Goal: Information Seeking & Learning: Learn about a topic

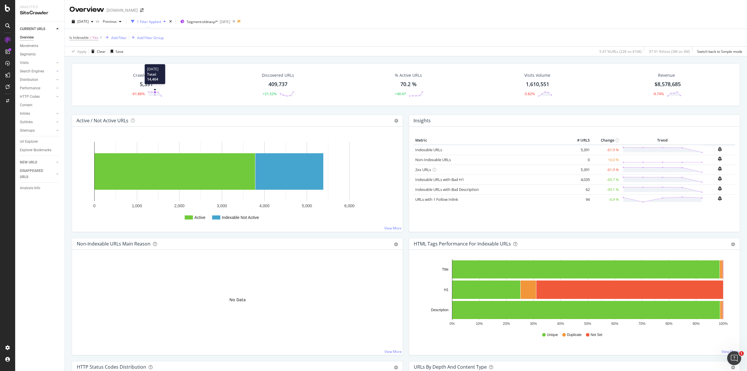
click at [155, 92] on circle at bounding box center [155, 92] width 2 height 2
click at [149, 85] on div "5,391" at bounding box center [146, 85] width 13 height 8
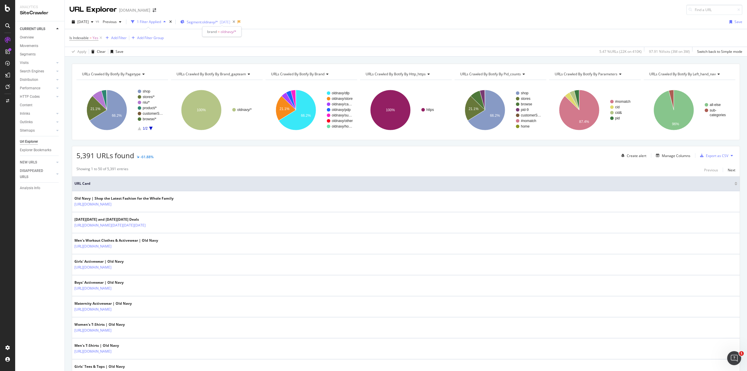
click at [230, 21] on div "2025-06-18" at bounding box center [225, 22] width 11 height 5
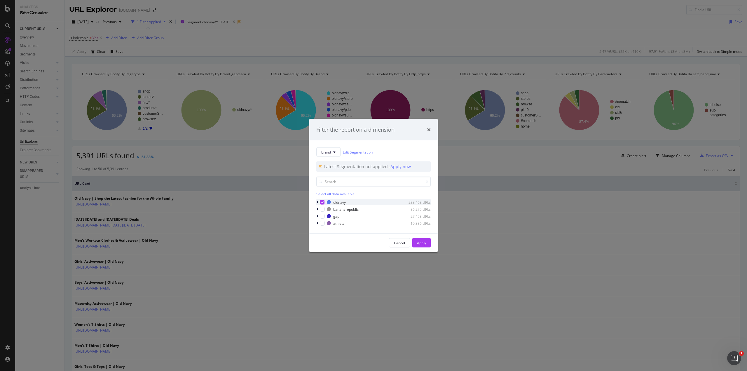
click at [318, 202] on icon "modal" at bounding box center [318, 203] width 2 height 4
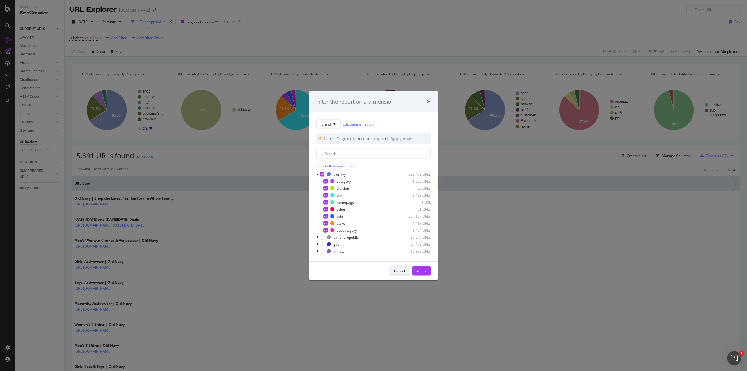
click at [398, 273] on div "Cancel" at bounding box center [399, 271] width 11 height 8
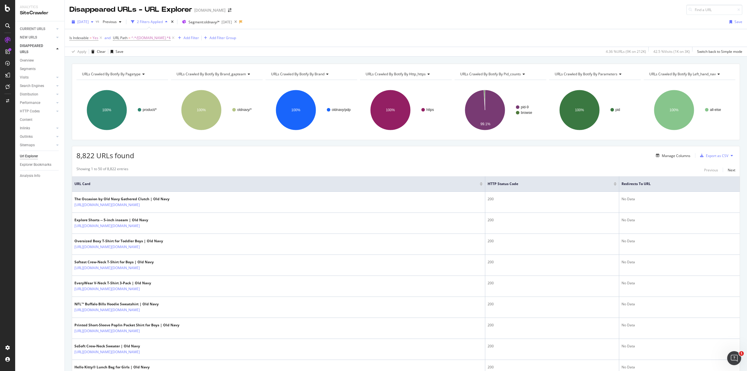
click at [85, 24] on span "2025 Aug. 27th" at bounding box center [82, 21] width 11 height 5
click at [100, 20] on span "vs" at bounding box center [98, 21] width 5 height 5
click at [117, 20] on span "Previous" at bounding box center [108, 21] width 16 height 5
click at [96, 20] on div "button" at bounding box center [92, 22] width 7 height 4
click at [30, 49] on div "DISAPPEARED URLS" at bounding box center [34, 49] width 29 height 12
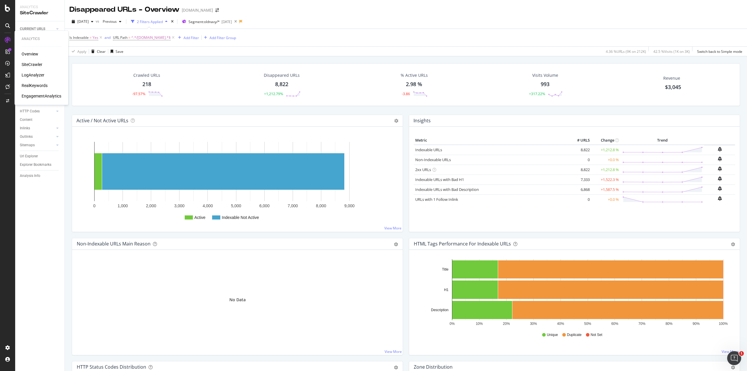
click at [37, 64] on div "SiteCrawler" at bounding box center [32, 65] width 21 height 6
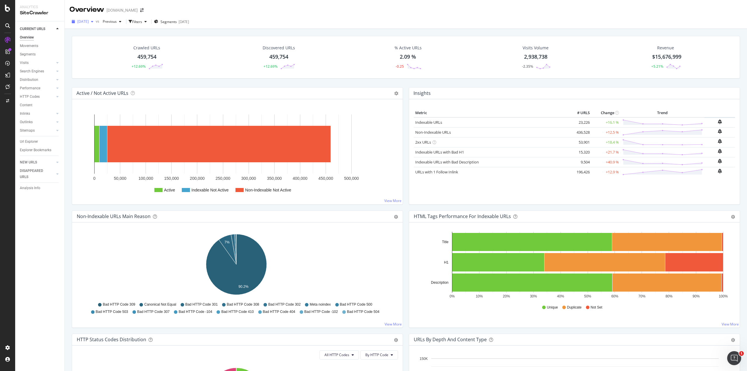
click at [93, 21] on icon "button" at bounding box center [92, 22] width 2 height 4
click at [8, 42] on icon at bounding box center [8, 40] width 6 height 6
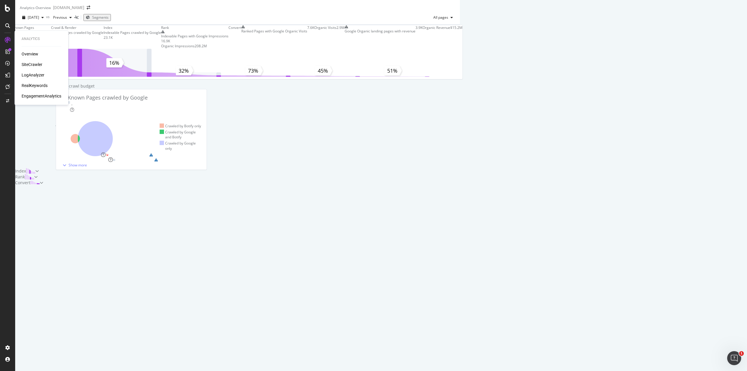
click at [32, 74] on div "LogAnalyzer" at bounding box center [33, 75] width 23 height 6
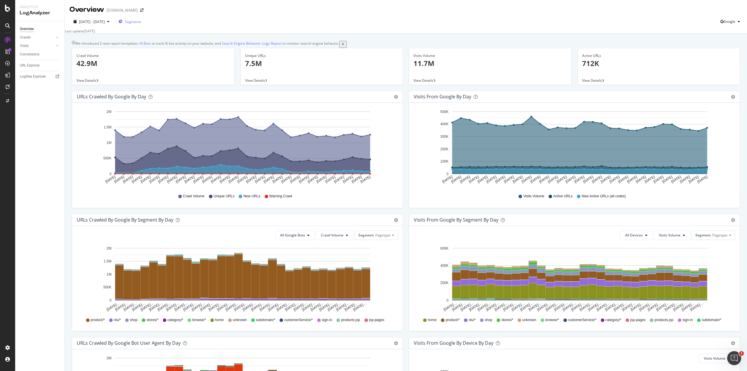
click at [141, 23] on span "Segments" at bounding box center [133, 21] width 16 height 5
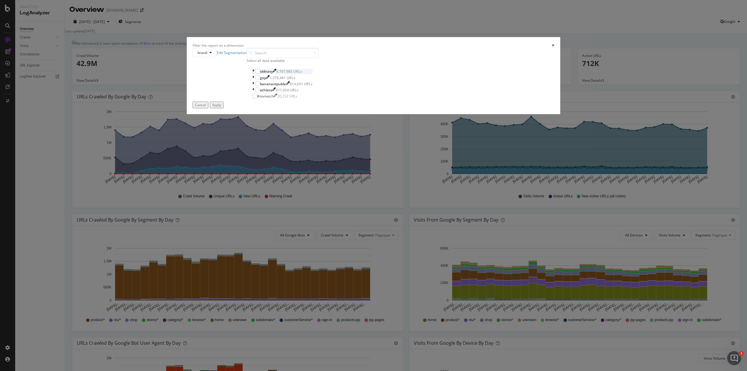
click at [254, 74] on icon "modal" at bounding box center [253, 71] width 2 height 5
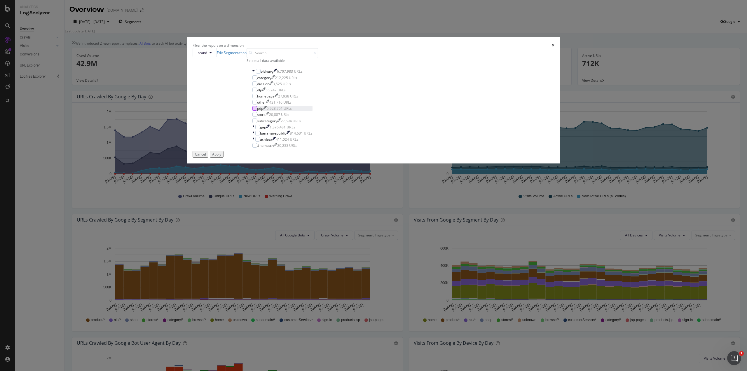
click at [257, 111] on div "modal" at bounding box center [254, 108] width 5 height 5
click at [221, 157] on div "Apply" at bounding box center [216, 154] width 9 height 5
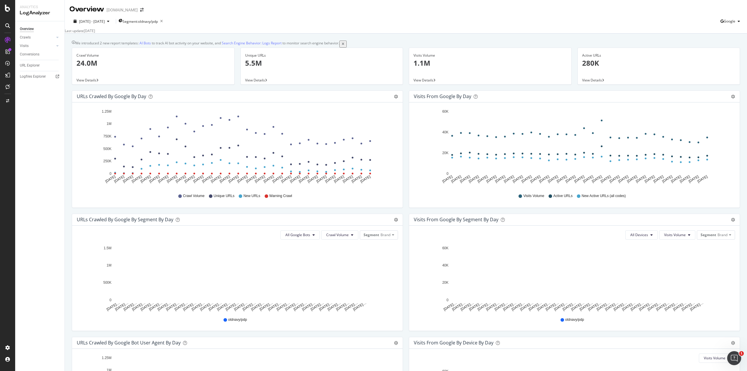
scroll to position [39, 0]
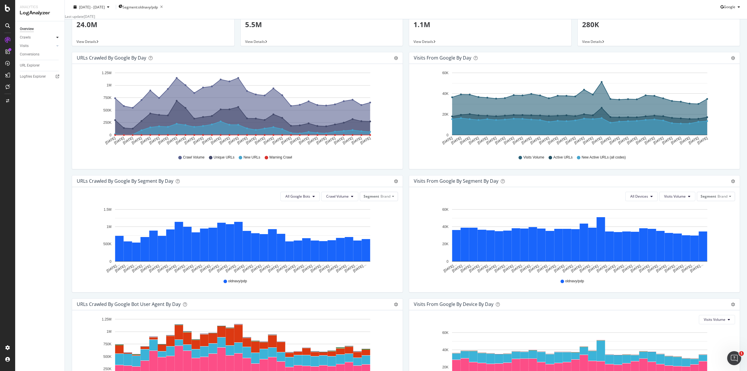
click at [57, 39] on icon at bounding box center [57, 38] width 2 height 4
click at [96, 7] on span "2025 Aug. 23rd - Sep. 21st" at bounding box center [92, 6] width 26 height 5
click at [89, 47] on input "2025/08/25" at bounding box center [89, 43] width 23 height 8
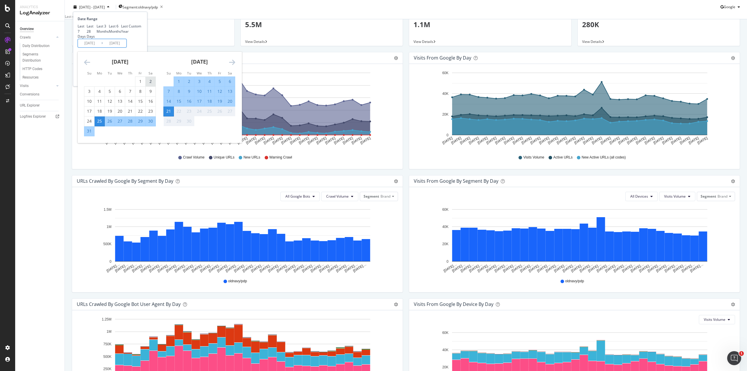
click at [146, 84] on div "2" at bounding box center [151, 82] width 10 height 6
type input "2025/08/02"
click at [141, 48] on div "Date Range Last 7 Days Last 28 Days Last 3 Months Last 6 Months Last Year Custo…" at bounding box center [110, 31] width 64 height 31
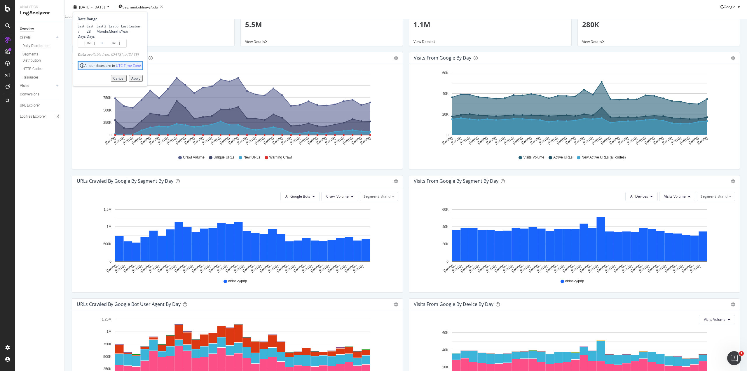
click at [140, 81] on div "Apply" at bounding box center [135, 78] width 9 height 5
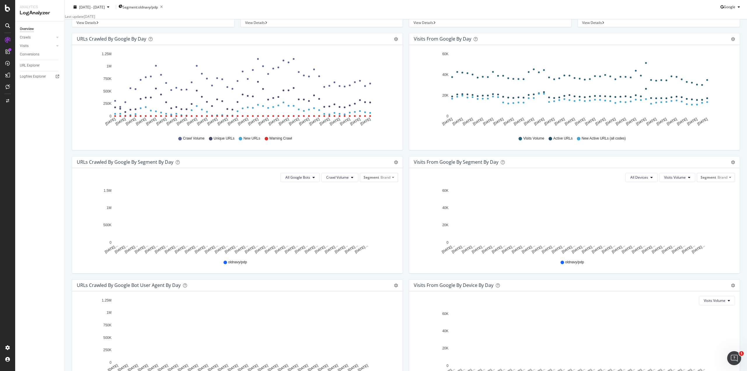
scroll to position [39, 0]
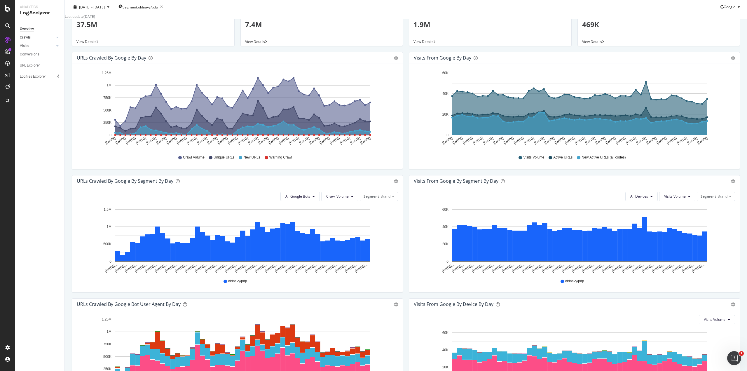
click at [54, 36] on div at bounding box center [52, 37] width 6 height 6
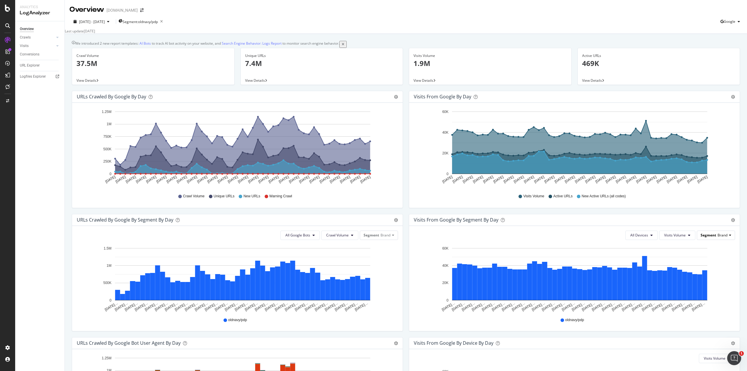
click at [703, 238] on span "Segment" at bounding box center [708, 235] width 15 height 5
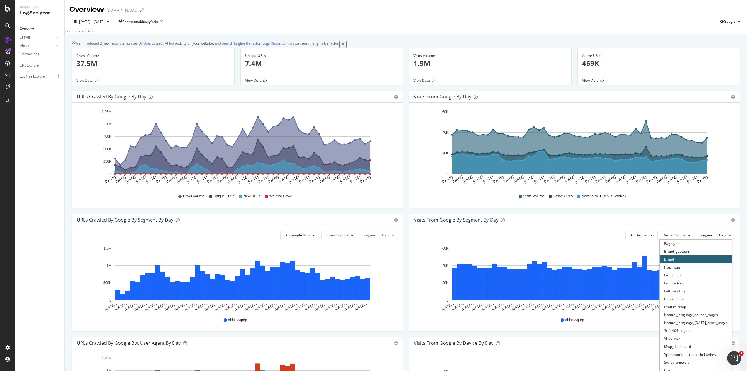
click at [703, 238] on span "Segment" at bounding box center [708, 235] width 15 height 5
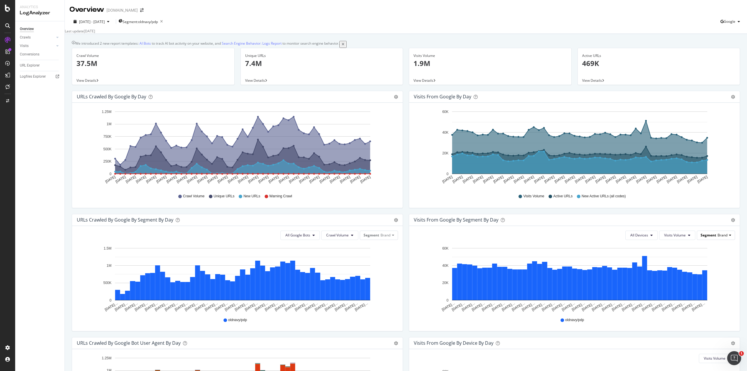
click at [704, 238] on span "Segment" at bounding box center [708, 235] width 15 height 5
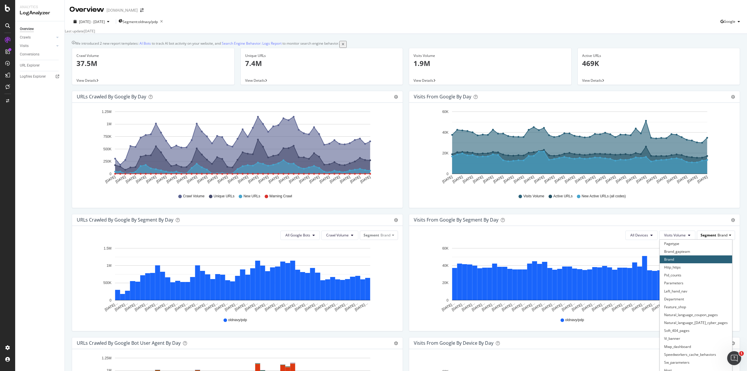
click at [704, 238] on span "Segment" at bounding box center [708, 235] width 15 height 5
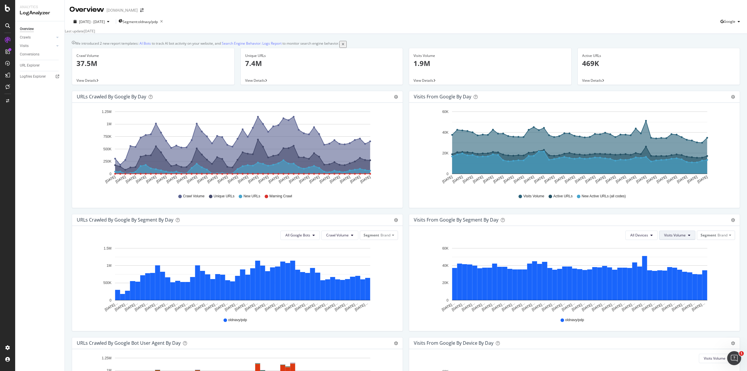
click at [687, 240] on button "Visits Volume" at bounding box center [677, 235] width 36 height 9
click at [672, 264] on span "Active URLs" at bounding box center [682, 262] width 45 height 5
click at [680, 238] on span "Active URLs" at bounding box center [676, 235] width 19 height 5
click at [678, 251] on span "Visits Volume" at bounding box center [685, 252] width 45 height 5
click at [651, 237] on icon at bounding box center [652, 235] width 2 height 4
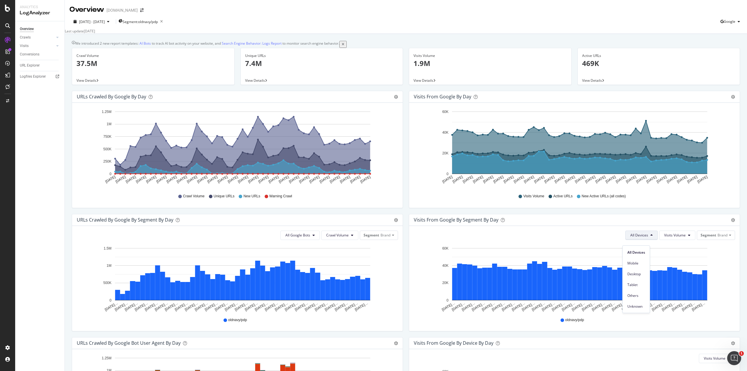
click at [651, 237] on icon at bounding box center [652, 235] width 2 height 4
click at [68, 247] on div "We introduced 2 new report templates: AI Bots to track AI bot activity on your …" at bounding box center [406, 257] width 682 height 447
click at [729, 20] on span "Google" at bounding box center [730, 21] width 12 height 5
click at [721, 43] on span "Bing" at bounding box center [730, 43] width 22 height 5
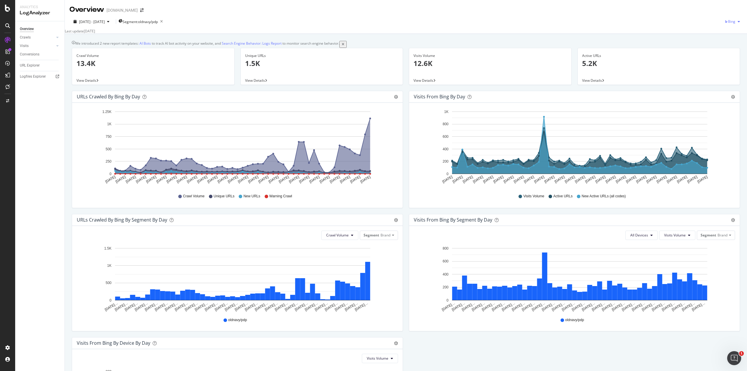
click at [735, 22] on div "button" at bounding box center [738, 22] width 7 height 4
click at [720, 33] on span "Google" at bounding box center [730, 33] width 22 height 5
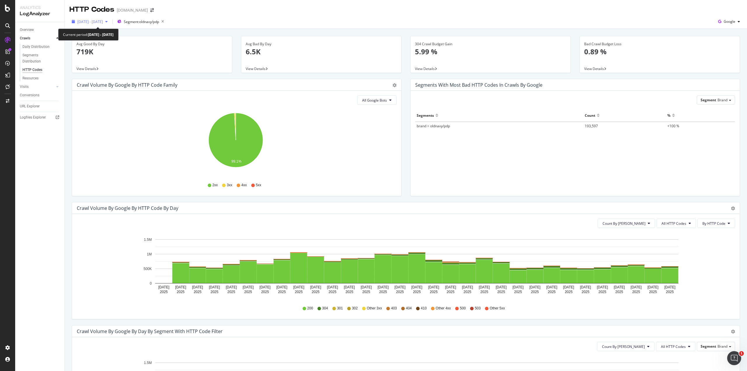
click at [103, 23] on span "[DATE] - [DATE]" at bounding box center [90, 21] width 26 height 5
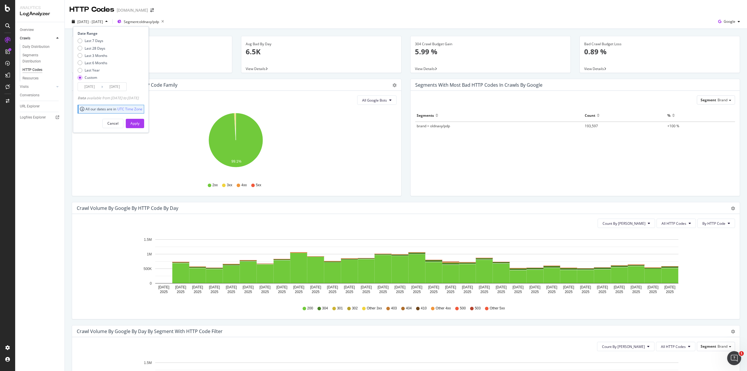
click at [88, 86] on input "[DATE]" at bounding box center [89, 87] width 23 height 8
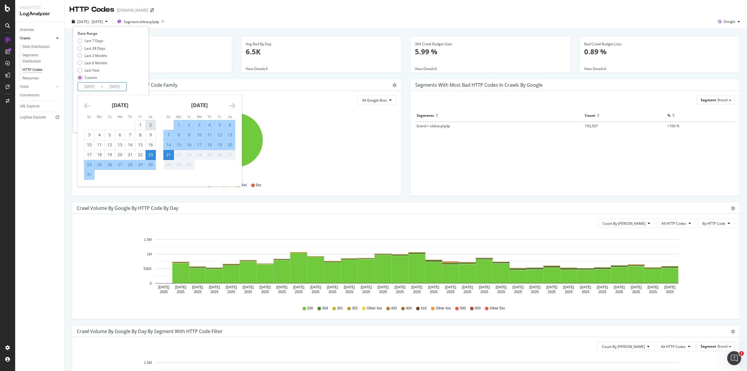
click at [150, 127] on div "2" at bounding box center [151, 125] width 10 height 6
type input "[DATE]"
click at [135, 85] on div "Date Range Last 7 Days Last 28 Days Last 3 Months Last 6 Months Last Year Custo…" at bounding box center [110, 61] width 65 height 60
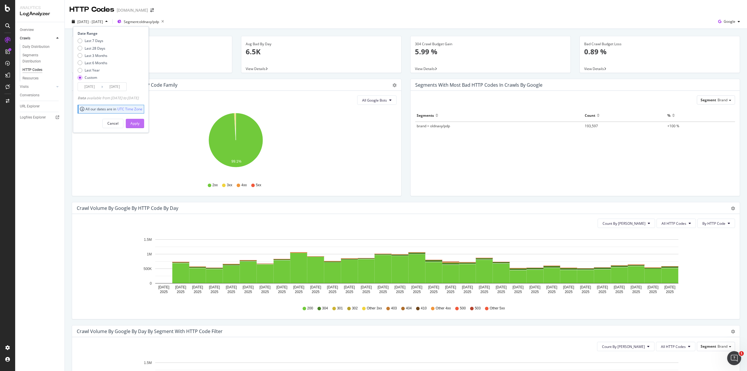
click at [140, 121] on div "Apply" at bounding box center [134, 123] width 9 height 5
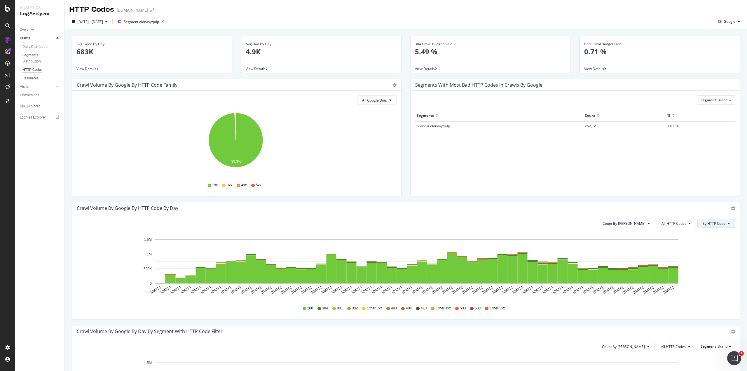
click at [714, 224] on span "By HTTP Code" at bounding box center [713, 223] width 23 height 5
click at [672, 224] on span "All HTTP Codes" at bounding box center [674, 223] width 25 height 5
click at [642, 222] on span "Count By [PERSON_NAME]" at bounding box center [624, 223] width 43 height 5
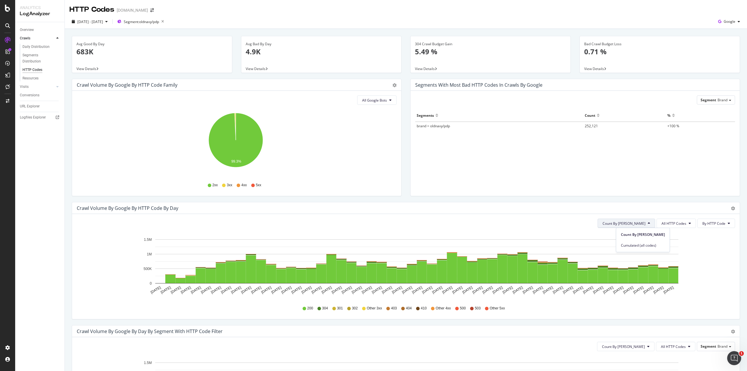
click at [642, 222] on span "Count By [PERSON_NAME]" at bounding box center [624, 223] width 43 height 5
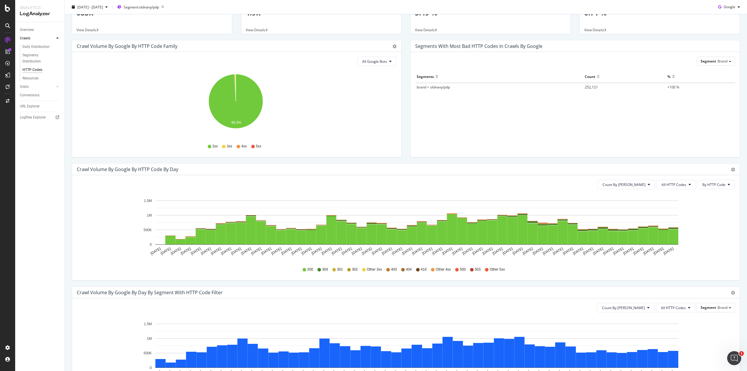
scroll to position [39, 0]
click at [303, 269] on icon at bounding box center [305, 270] width 4 height 4
click at [681, 183] on span "All HTTP Codes" at bounding box center [674, 184] width 25 height 5
click at [668, 229] on span "3xx family" at bounding box center [672, 227] width 29 height 5
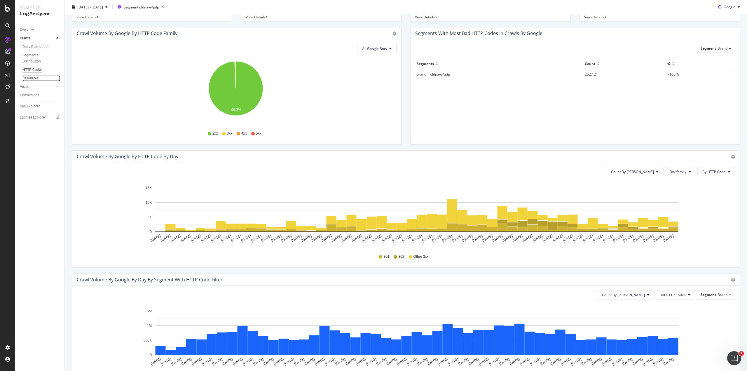
scroll to position [58, 0]
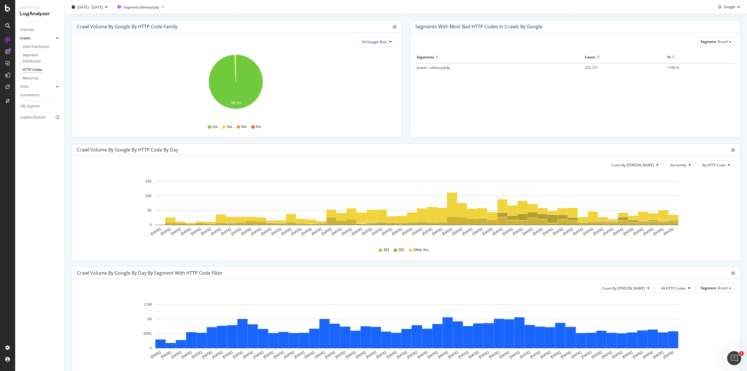
click at [57, 87] on icon at bounding box center [57, 87] width 2 height 4
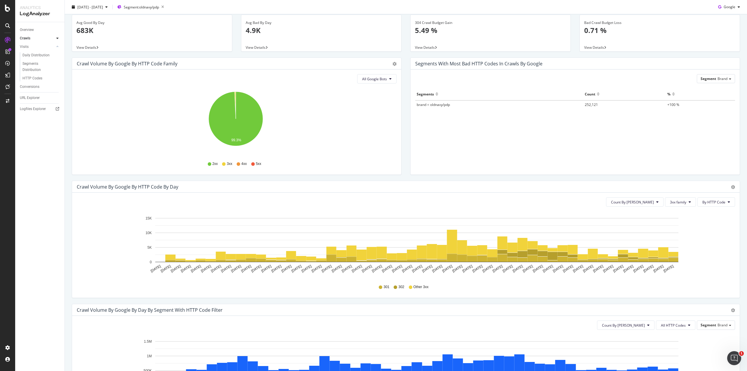
scroll to position [0, 0]
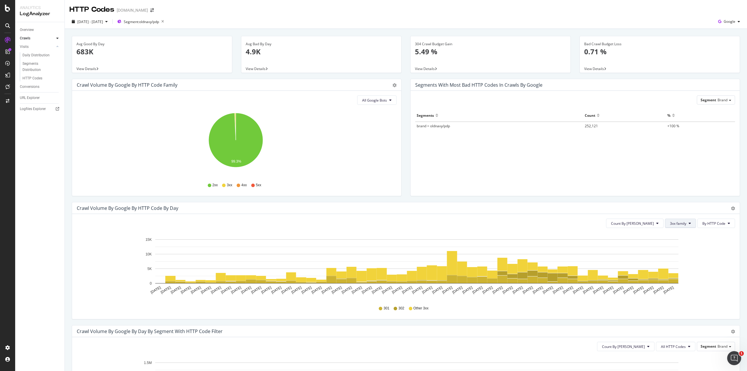
click at [670, 222] on span "3xx family" at bounding box center [678, 223] width 16 height 5
click at [675, 234] on span "All HTTP Codes" at bounding box center [681, 234] width 29 height 5
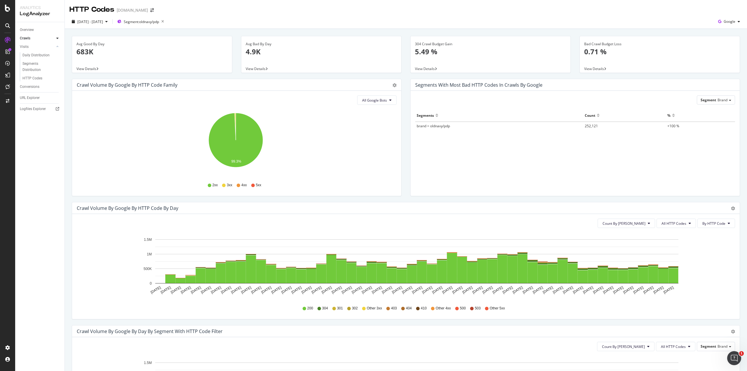
click at [447, 125] on span "brand = oldnavy/pdp" at bounding box center [433, 125] width 33 height 5
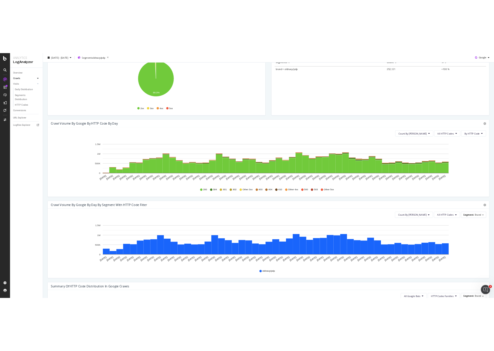
scroll to position [102, 0]
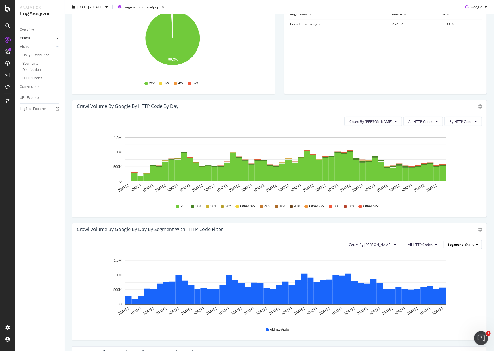
click at [464, 245] on span "Brand" at bounding box center [469, 244] width 10 height 5
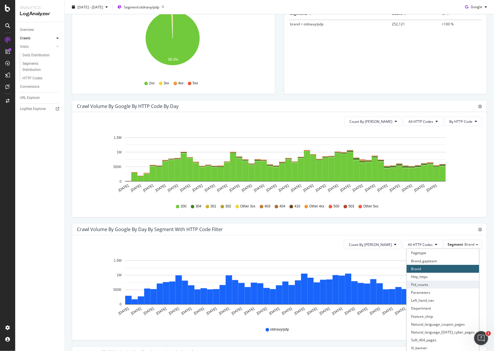
click at [410, 285] on div "Pid_counts" at bounding box center [442, 285] width 72 height 8
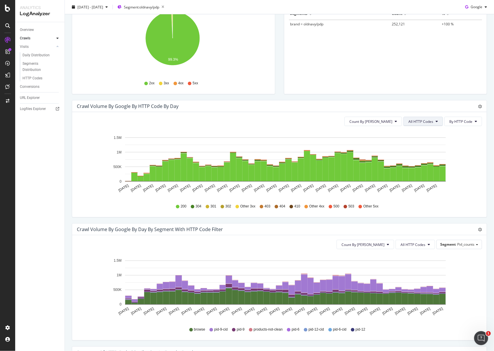
click at [419, 125] on button "All HTTP Codes" at bounding box center [422, 121] width 39 height 9
click at [419, 164] on span "3xx family" at bounding box center [419, 164] width 29 height 5
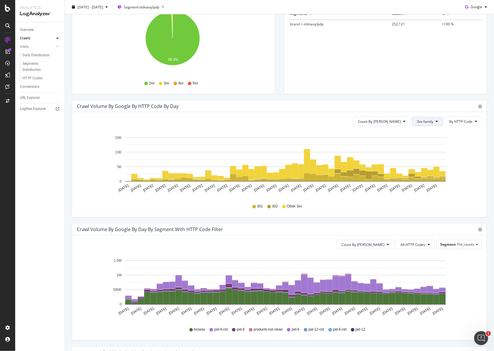
click at [420, 123] on span "3xx family" at bounding box center [424, 121] width 16 height 5
click at [422, 131] on span "All HTTP Codes" at bounding box center [427, 132] width 29 height 5
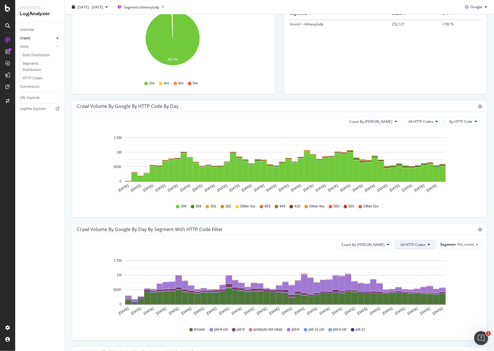
click at [427, 244] on icon at bounding box center [428, 245] width 2 height 4
click at [406, 311] on span "3xx family" at bounding box center [410, 309] width 29 height 5
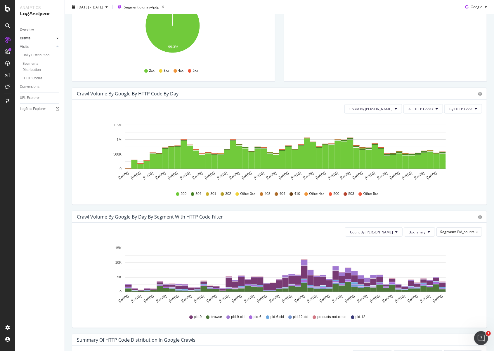
scroll to position [97, 0]
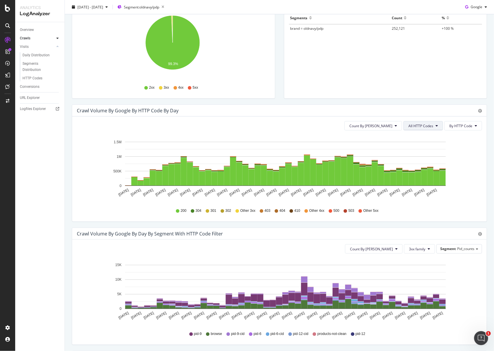
click at [421, 125] on span "All HTTP Codes" at bounding box center [420, 125] width 25 height 5
click at [414, 168] on span "3xx family" at bounding box center [419, 169] width 29 height 5
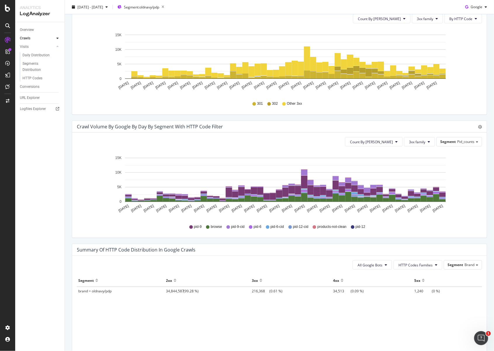
scroll to position [203, 0]
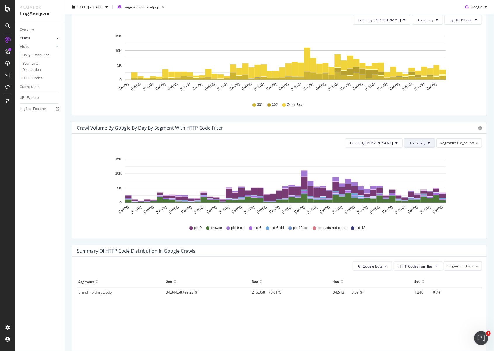
click at [421, 143] on button "3xx family" at bounding box center [419, 142] width 31 height 9
click at [416, 186] on span "309" at bounding box center [419, 188] width 29 height 5
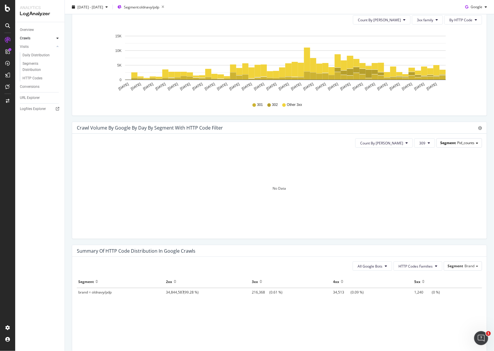
click at [457, 143] on span "Pid_counts" at bounding box center [465, 142] width 17 height 5
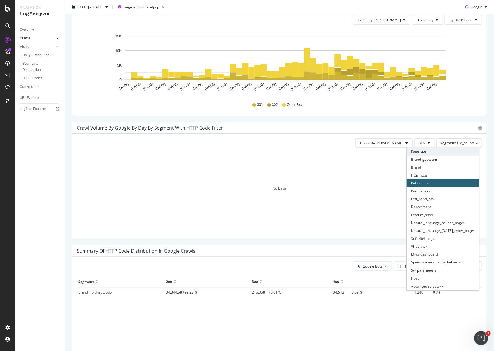
click at [416, 153] on div "Pagetype" at bounding box center [442, 151] width 72 height 8
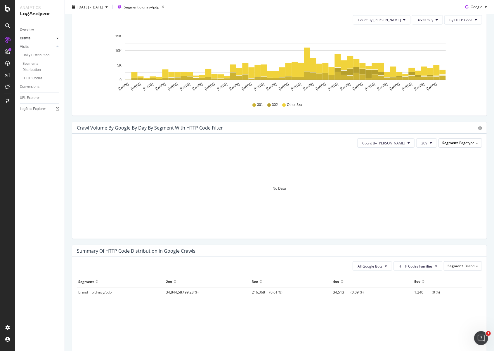
click at [451, 144] on span "Segment" at bounding box center [449, 142] width 15 height 5
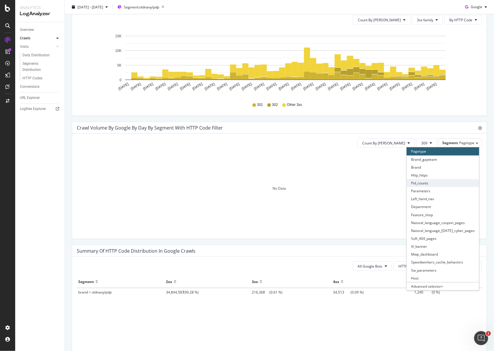
click at [412, 182] on div "Pid_counts" at bounding box center [442, 183] width 72 height 8
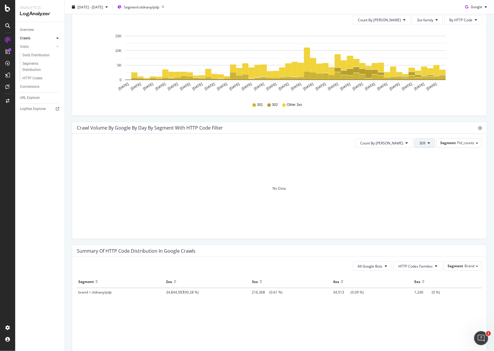
click at [427, 141] on icon at bounding box center [428, 143] width 2 height 4
click at [421, 217] on span "301" at bounding box center [429, 218] width 29 height 5
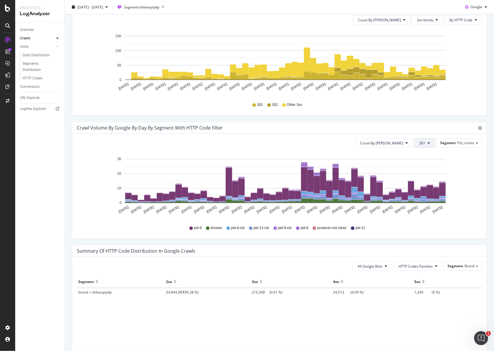
click at [427, 143] on icon at bounding box center [428, 143] width 2 height 4
click at [420, 184] on span "302" at bounding box center [429, 184] width 29 height 5
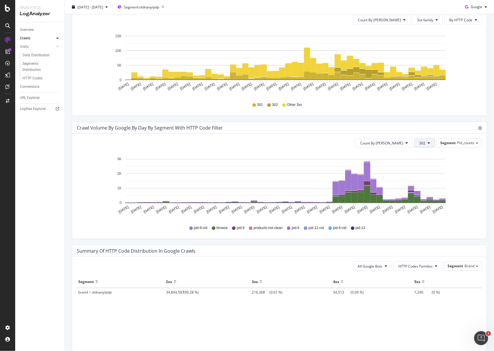
click at [427, 142] on icon at bounding box center [428, 143] width 2 height 4
click at [428, 208] on span "3xx family" at bounding box center [429, 207] width 29 height 5
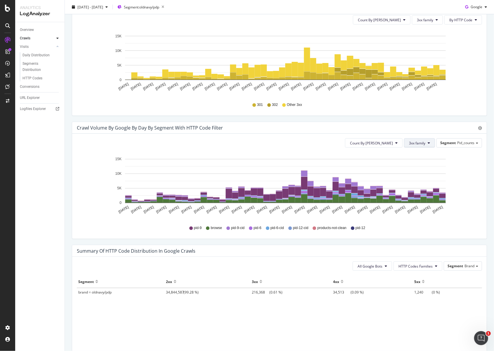
click at [415, 143] on span "3xx family" at bounding box center [417, 143] width 16 height 5
click at [416, 219] on span "301" at bounding box center [419, 218] width 29 height 5
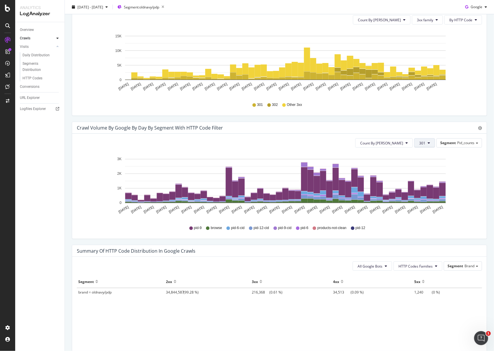
click at [419, 143] on span "301" at bounding box center [422, 143] width 6 height 5
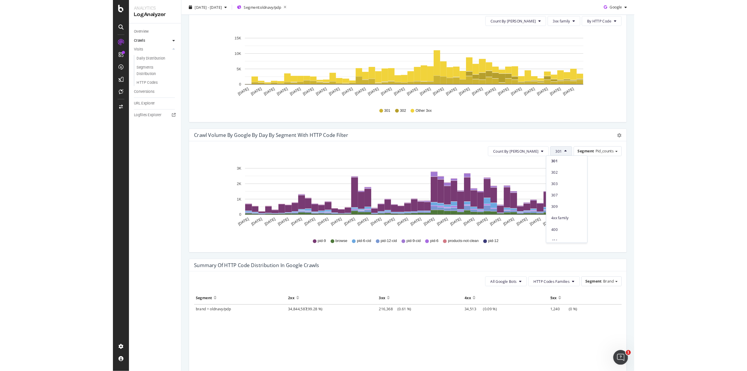
scroll to position [69, 0]
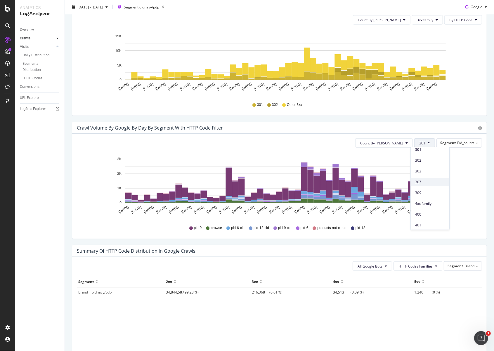
click at [420, 180] on span "307" at bounding box center [429, 181] width 29 height 5
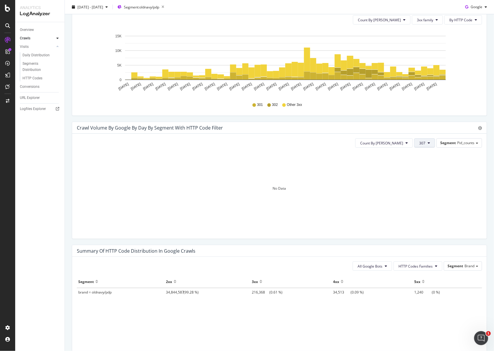
click at [422, 141] on button "307" at bounding box center [424, 142] width 21 height 9
click at [424, 184] on span "304" at bounding box center [429, 186] width 29 height 5
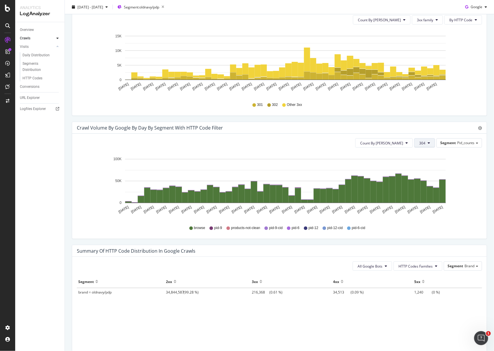
click at [427, 142] on icon at bounding box center [428, 143] width 2 height 4
click at [432, 200] on div "Bad HTTP Codes" at bounding box center [429, 197] width 39 height 8
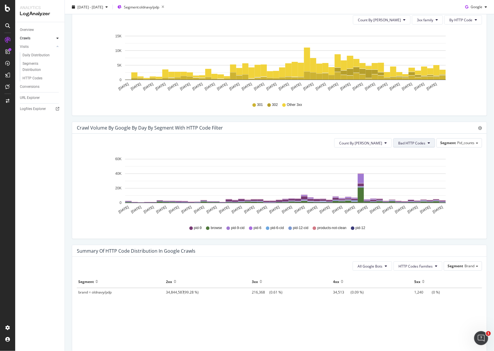
click at [419, 142] on span "Bad HTTP Codes" at bounding box center [411, 143] width 27 height 5
click at [405, 209] on span "3xx family" at bounding box center [408, 207] width 29 height 5
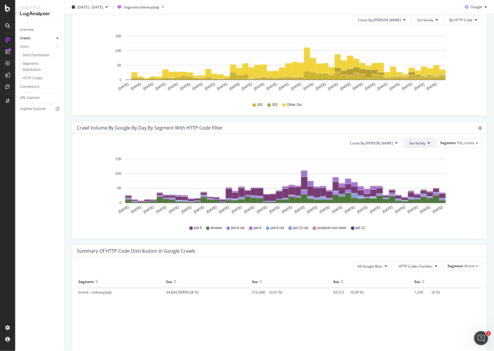
click at [423, 143] on button "3xx family" at bounding box center [419, 142] width 31 height 9
click at [422, 167] on span "Good HTTP Codes" at bounding box center [419, 164] width 29 height 5
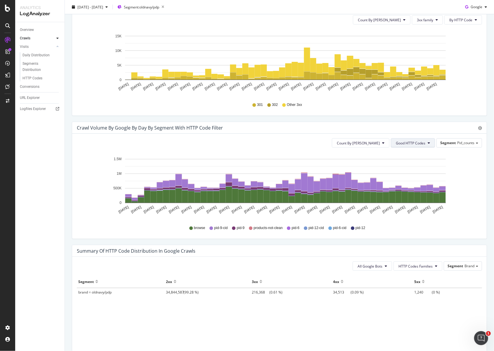
click at [420, 141] on span "Good HTTP Codes" at bounding box center [409, 143] width 29 height 5
click at [403, 188] on span "304" at bounding box center [406, 186] width 29 height 5
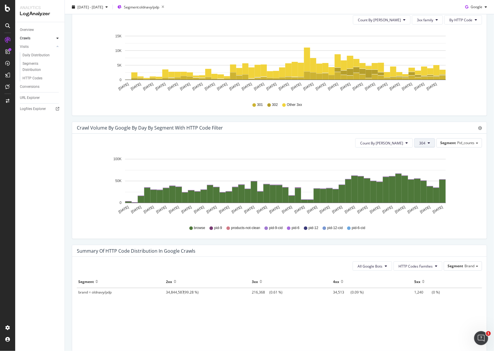
click at [422, 142] on button "304" at bounding box center [424, 142] width 21 height 9
click at [423, 216] on span "301" at bounding box center [429, 218] width 29 height 5
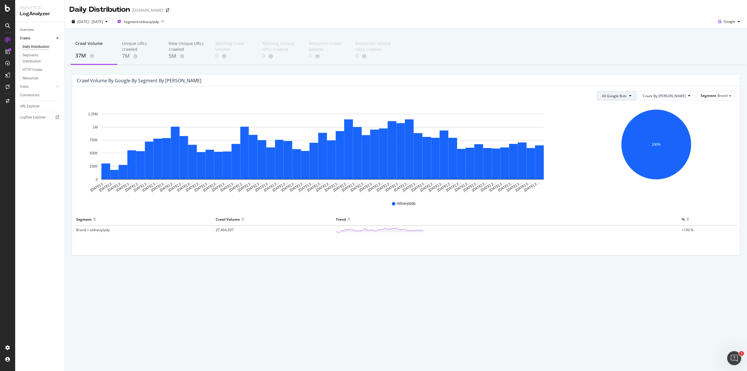
click at [632, 94] on icon at bounding box center [630, 96] width 2 height 4
